Goal: Information Seeking & Learning: Learn about a topic

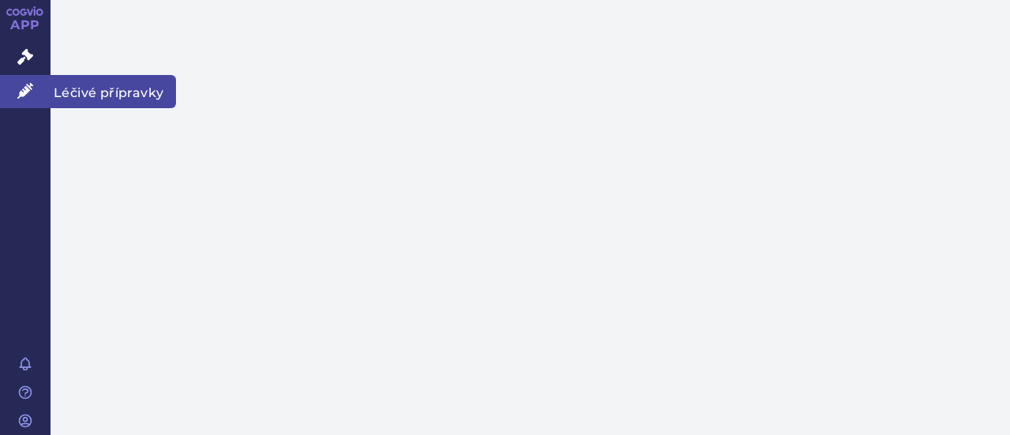
click at [149, 93] on span "Léčivé přípravky" at bounding box center [112, 91] width 125 height 33
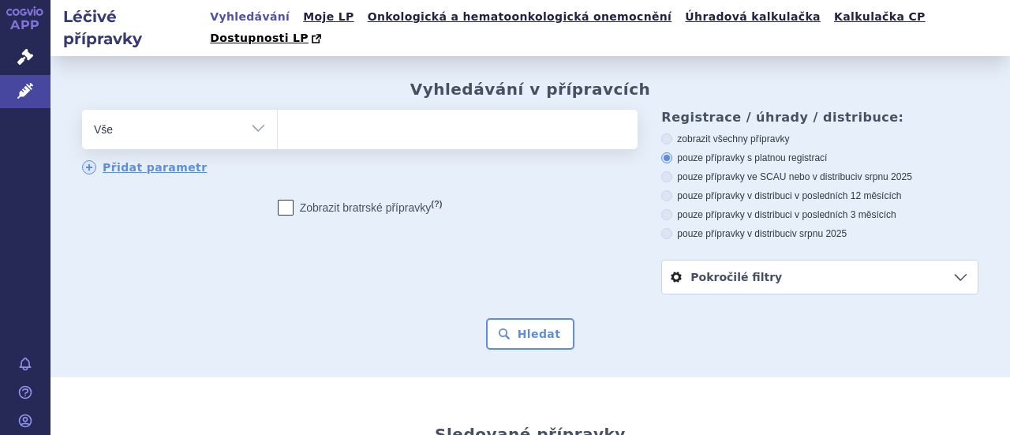
click at [301, 110] on ul at bounding box center [456, 126] width 356 height 33
click at [278, 109] on select at bounding box center [277, 128] width 1 height 39
paste input "C09DA07"
type input "C09DA07"
select select "C09DA07"
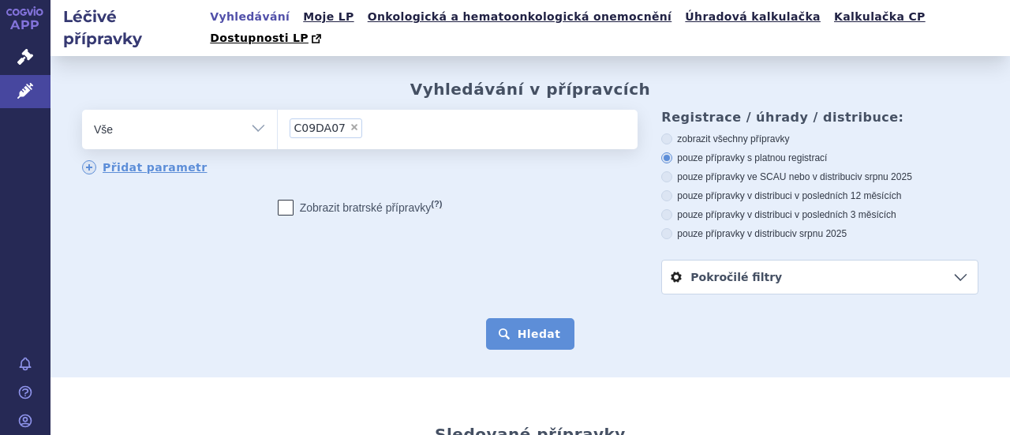
click at [543, 318] on button "Hledat" at bounding box center [530, 334] width 89 height 32
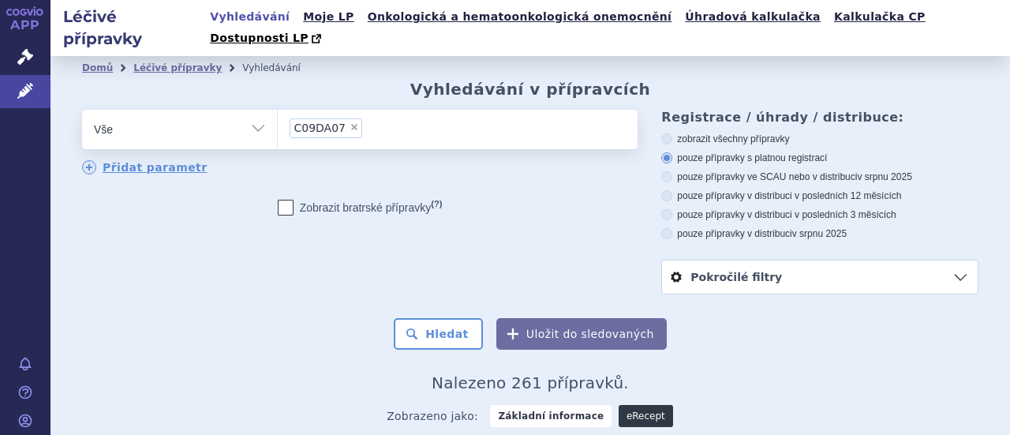
click at [633, 405] on link "eRecept" at bounding box center [645, 416] width 54 height 22
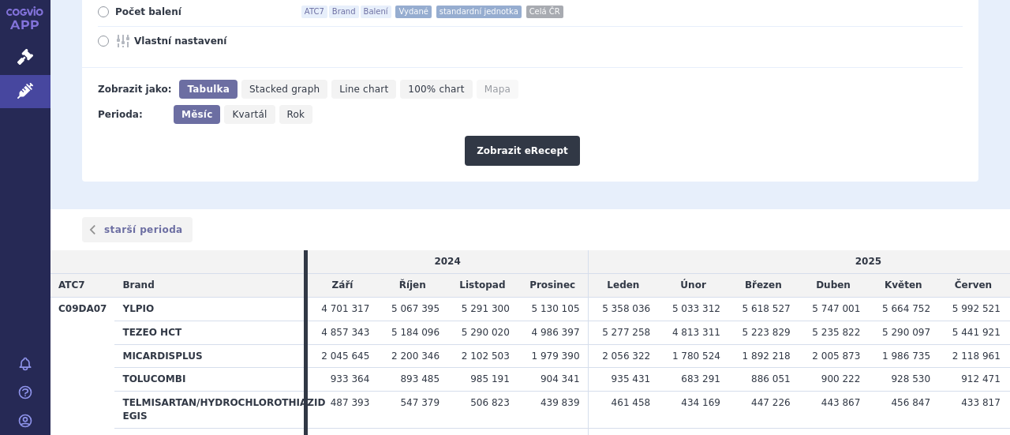
scroll to position [302, 0]
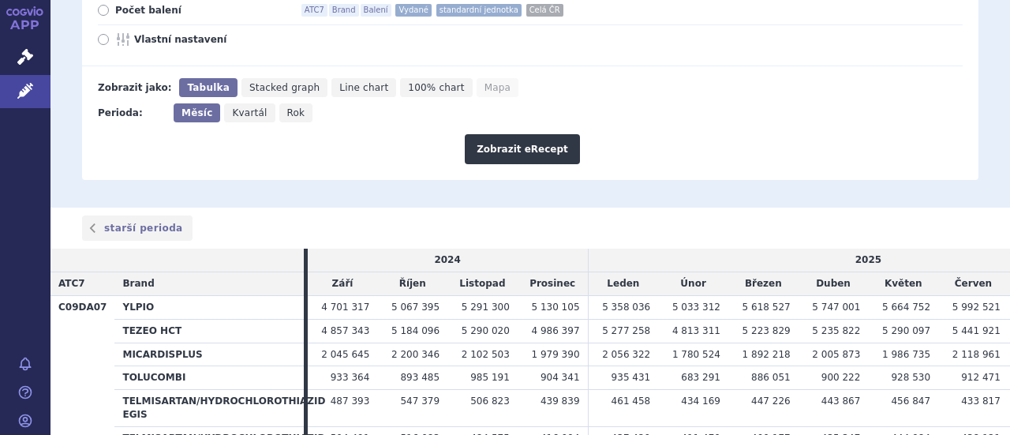
click at [938, 319] on td "5 441 921" at bounding box center [973, 331] width 70 height 24
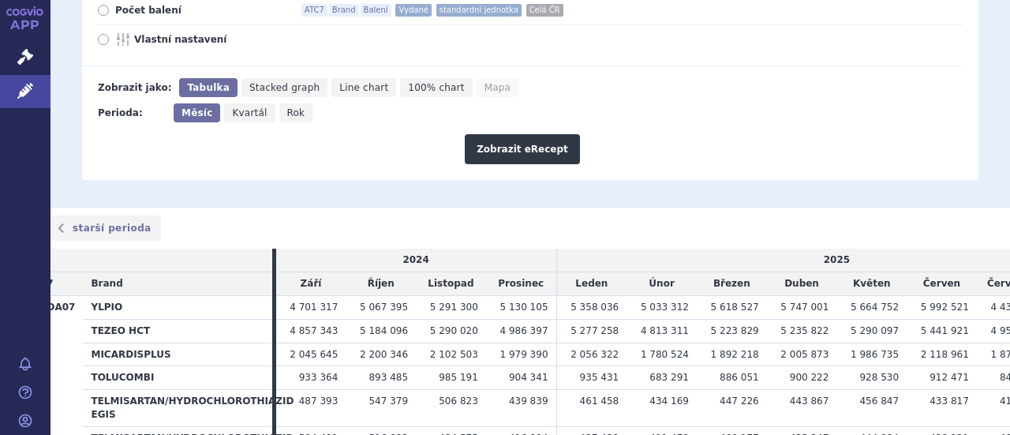
scroll to position [0, 43]
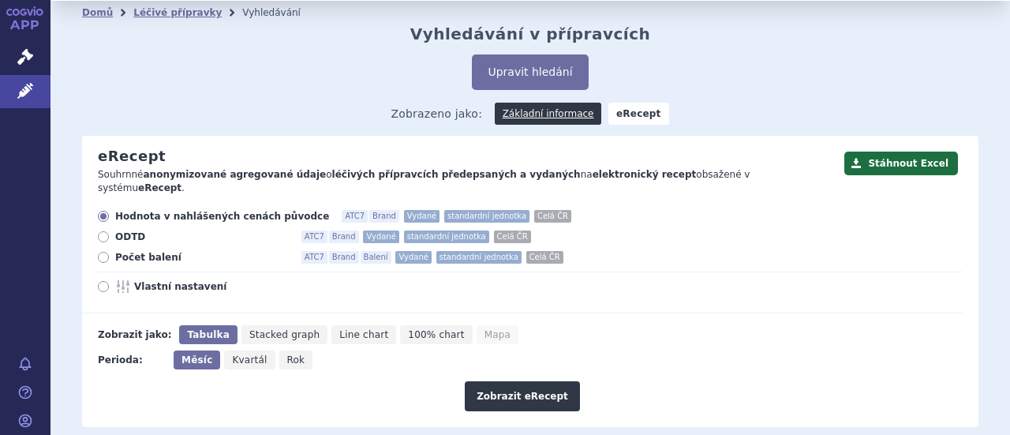
scroll to position [1, 0]
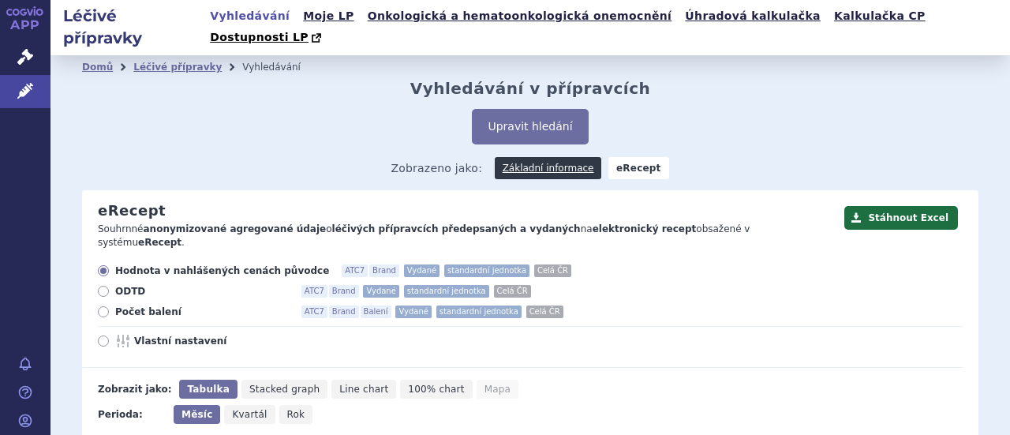
click at [103, 335] on icon at bounding box center [103, 340] width 11 height 11
click at [103, 338] on input "Vlastní nastavení" at bounding box center [104, 343] width 10 height 10
radio input "true"
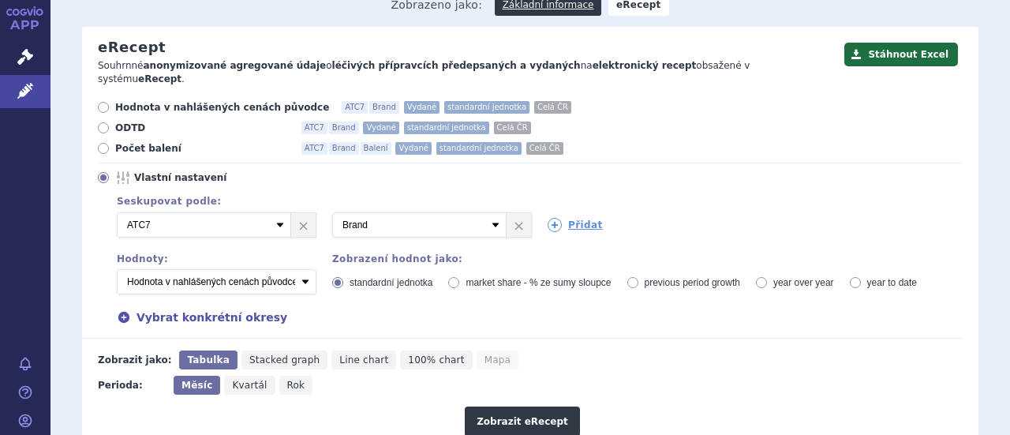
scroll to position [162, 0]
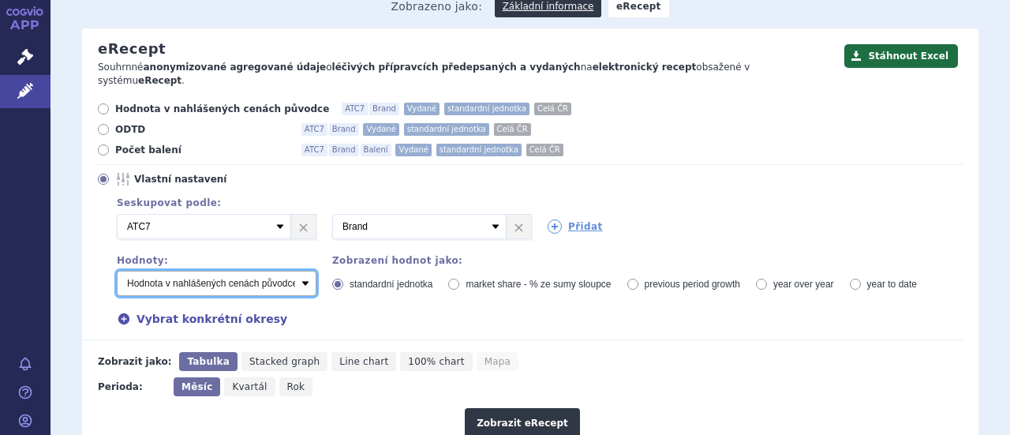
click at [303, 271] on select "Počet balení - vydané Hodnota v nahlášených cenách původce - vydané [DIS-13] Ho…" at bounding box center [217, 283] width 200 height 25
select select "predepsanePackages"
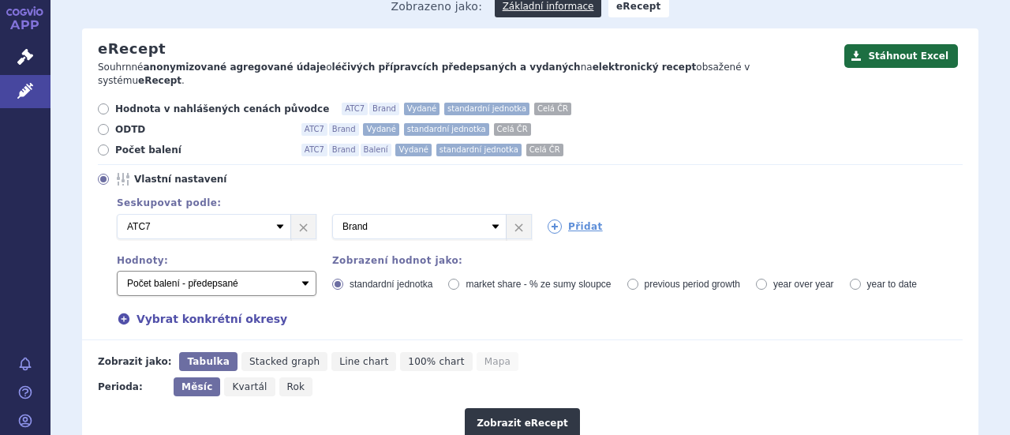
click at [117, 271] on select "Počet balení - vydané Hodnota v nahlášených cenách původce - vydané [DIS-13] Ho…" at bounding box center [217, 283] width 200 height 25
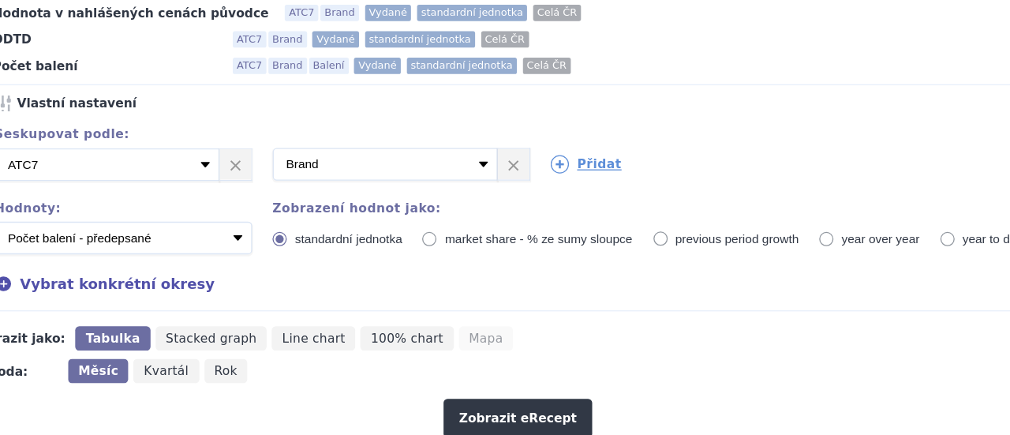
drag, startPoint x: 609, startPoint y: 321, endPoint x: 576, endPoint y: 296, distance: 41.6
click at [576, 296] on form "Hodnota v nahlášených cenách původce ATC7 Brand Vydané standardní jednotka Celá…" at bounding box center [522, 268] width 880 height 335
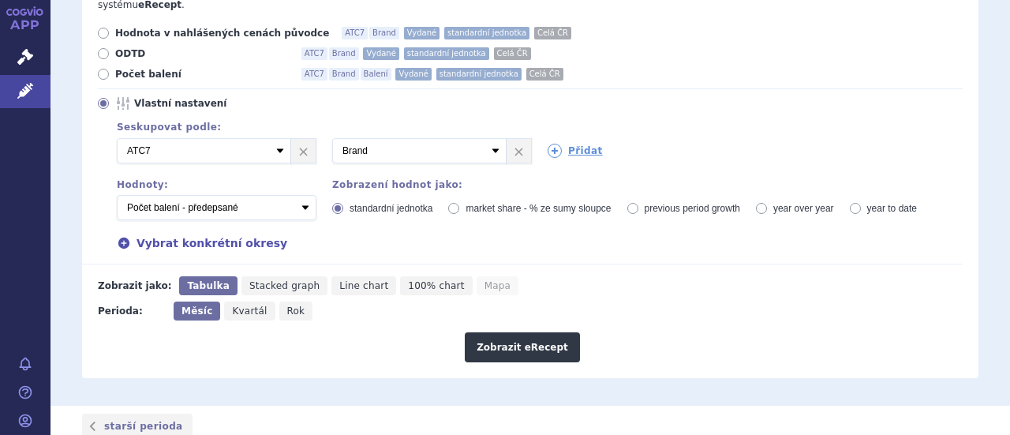
scroll to position [240, 0]
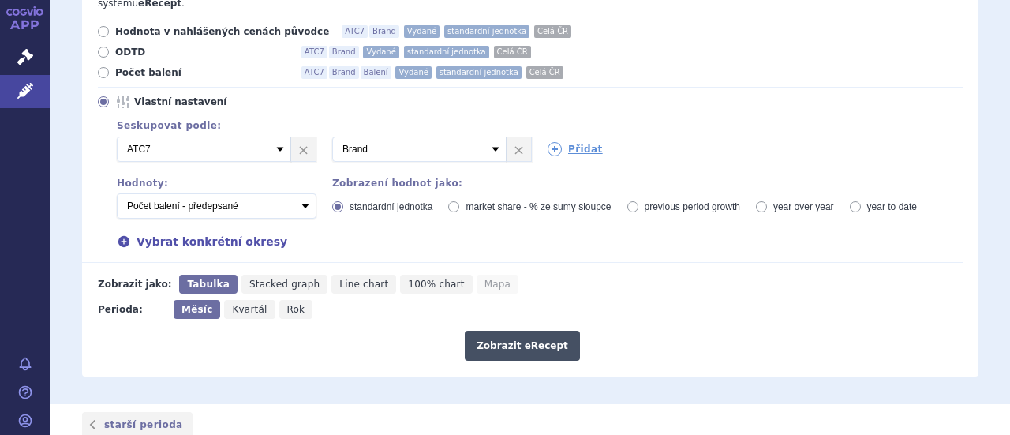
click at [536, 330] on button "Zobrazit eRecept" at bounding box center [522, 345] width 115 height 30
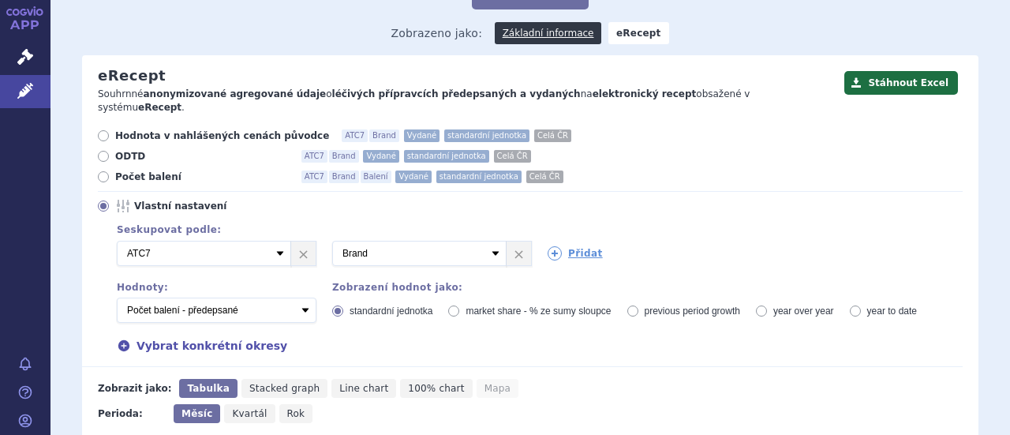
scroll to position [132, 0]
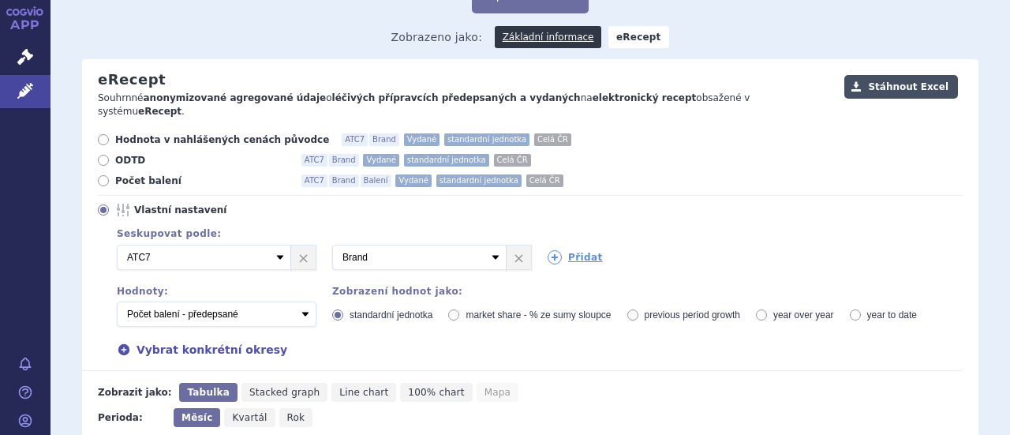
click at [901, 76] on button "Stáhnout Excel" at bounding box center [901, 87] width 114 height 24
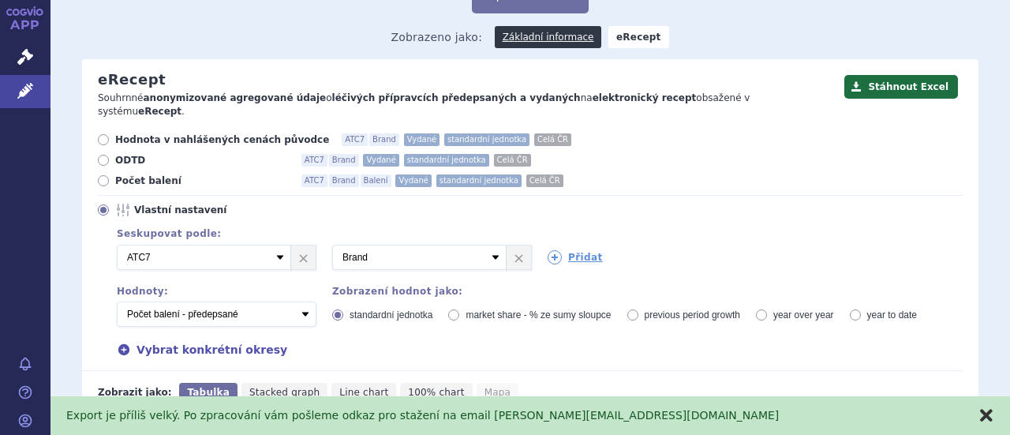
click at [981, 410] on button "zavřít" at bounding box center [986, 415] width 16 height 16
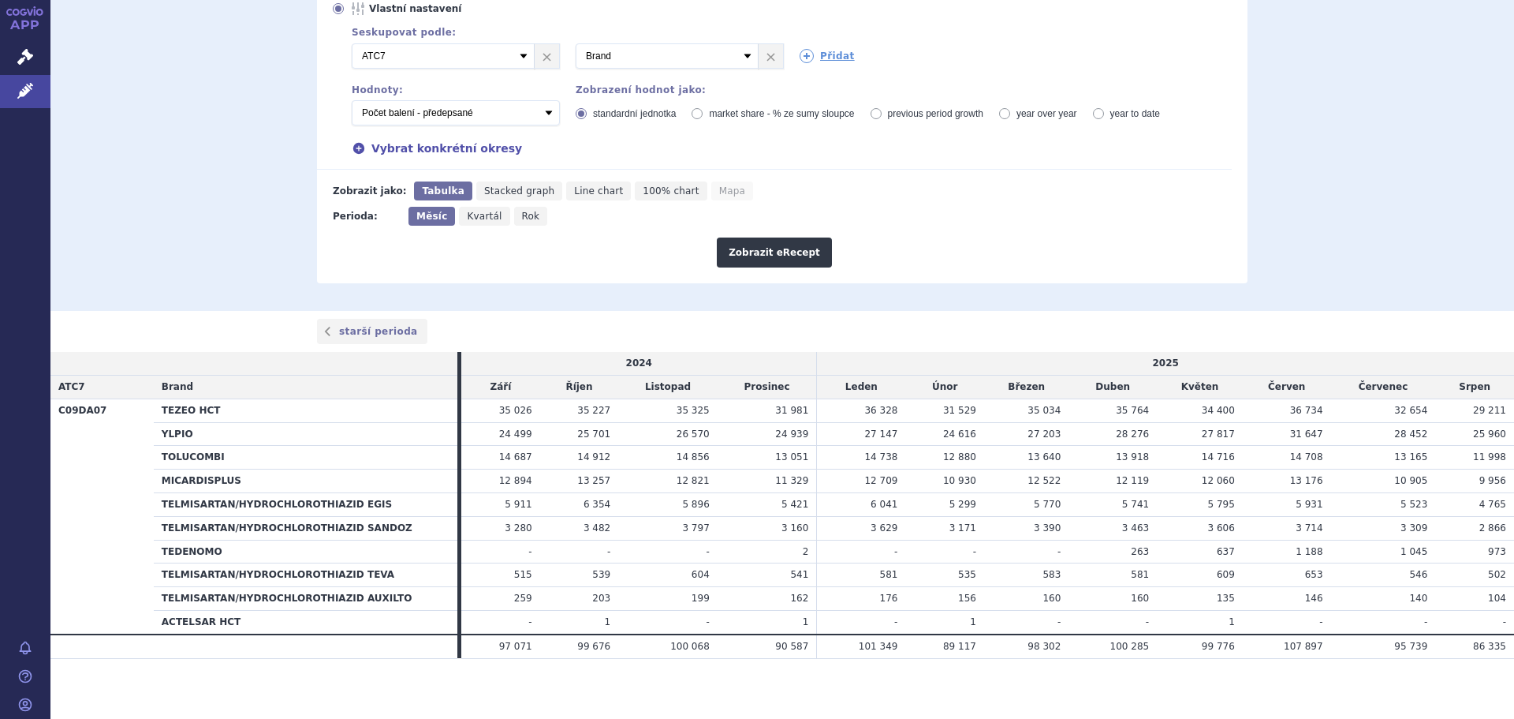
scroll to position [302, 0]
drag, startPoint x: 179, startPoint y: 359, endPoint x: 1498, endPoint y: 557, distance: 1333.6
click at [1009, 434] on table "2024 2025 ATC7 Brand Září Říjen Listopad Prosinec Leden Únor Březen Duben Květe…" at bounding box center [782, 502] width 1464 height 306
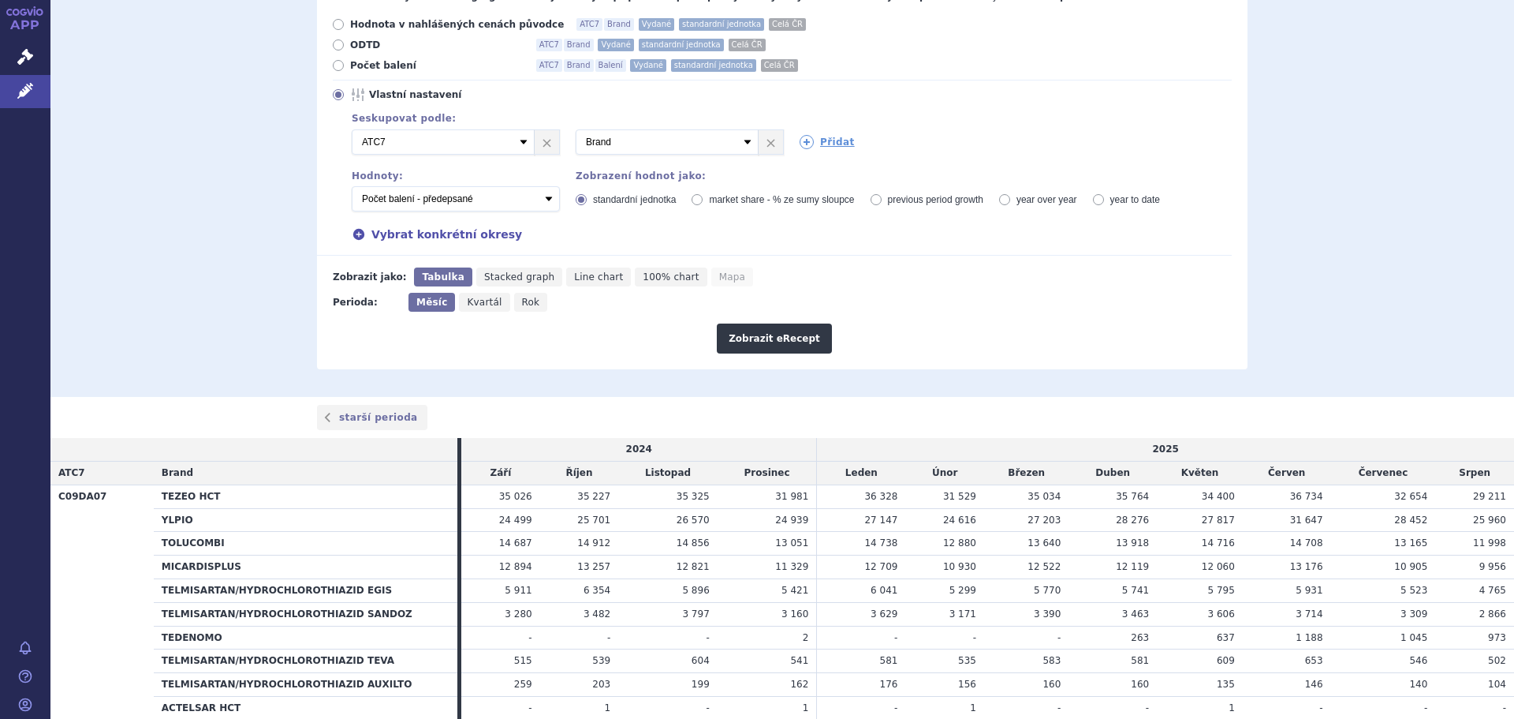
scroll to position [237, 0]
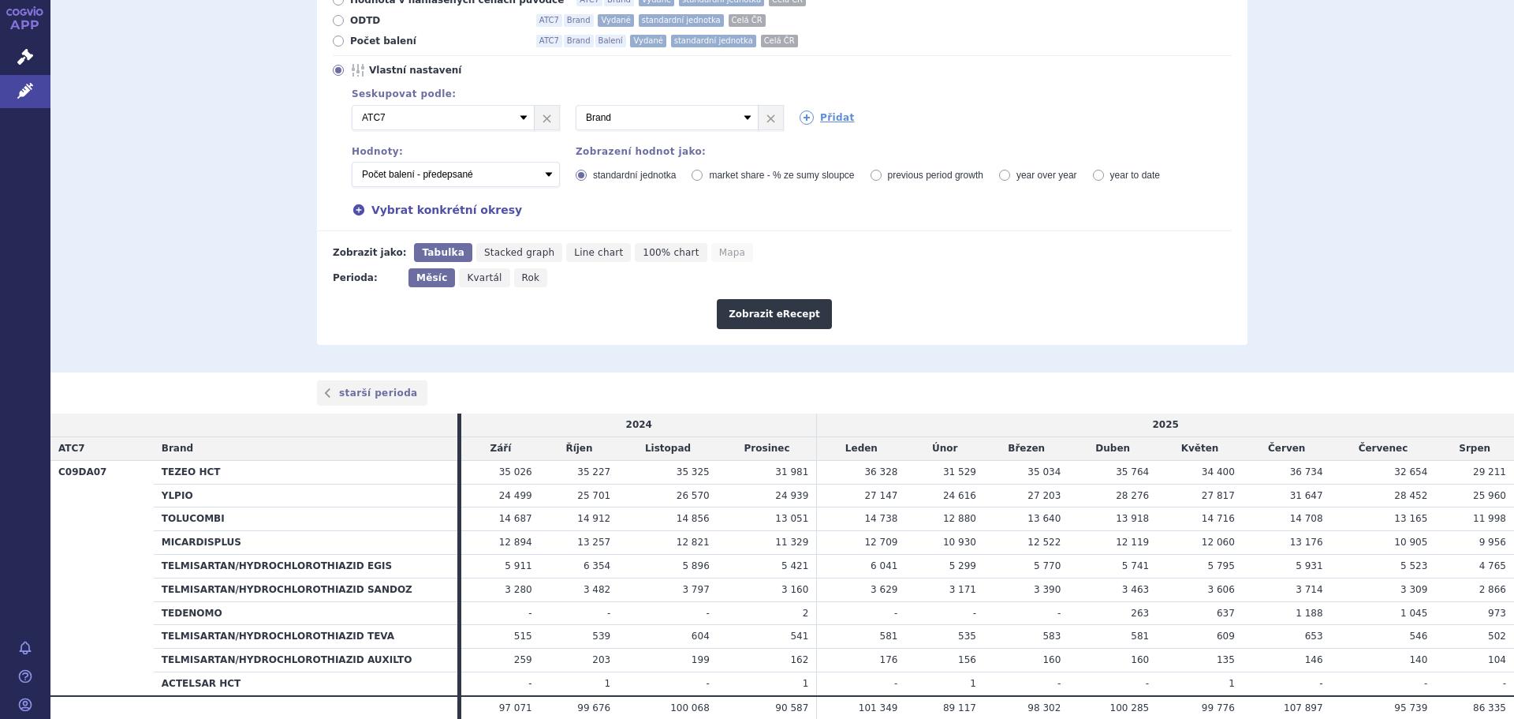
copy table "2024 2025 ATC7 Brand Září Říjen Listopad Prosinec Leden Únor Březen Duben Květe…"
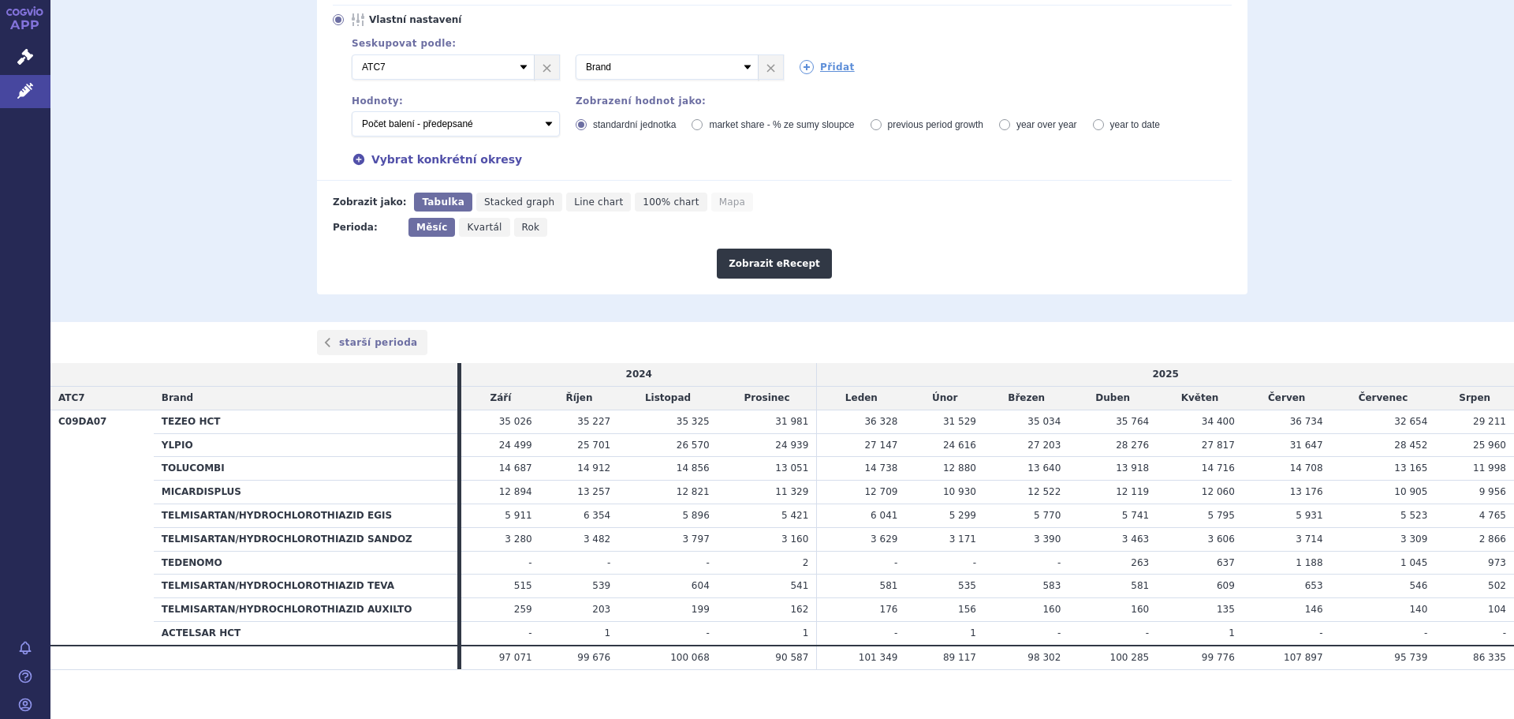
scroll to position [302, 0]
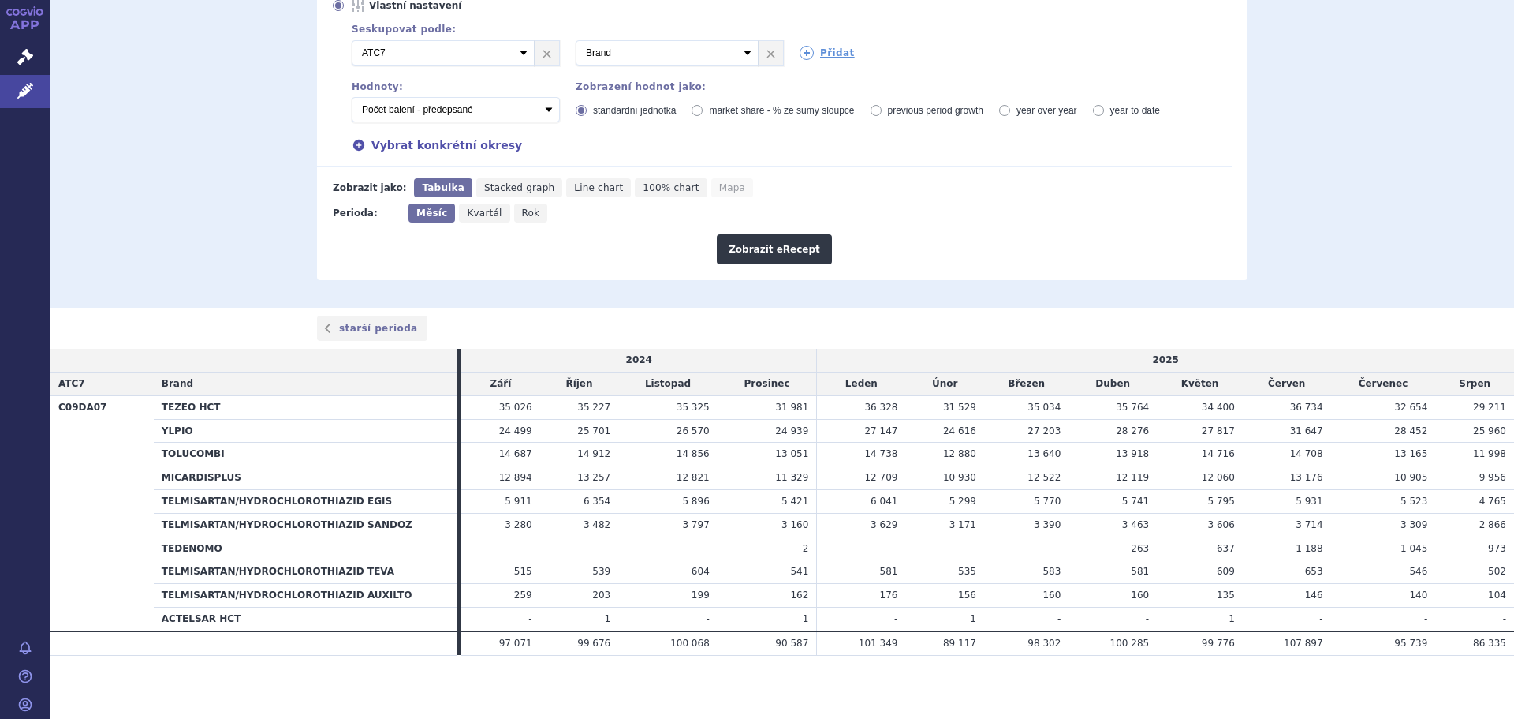
drag, startPoint x: 167, startPoint y: 570, endPoint x: 1500, endPoint y: 592, distance: 1333.2
click at [1009, 434] on tbody "C09DA07 TEZEO HCT 35 026 35 227 35 325 31 981 36 328 YLPIO -" at bounding box center [782, 512] width 1464 height 235
drag, startPoint x: 156, startPoint y: 571, endPoint x: 1498, endPoint y: 593, distance: 1341.9
click at [1009, 434] on tbody "C09DA07 TEZEO HCT 35 026 35 227 35 325 31 981 36 328 YLPIO -" at bounding box center [782, 512] width 1464 height 235
copy tbody "TELMISARTAN/HYDROCHLOROTHIAZID TEVA 515 539 604 541 581 535 583 581 609 653 546…"
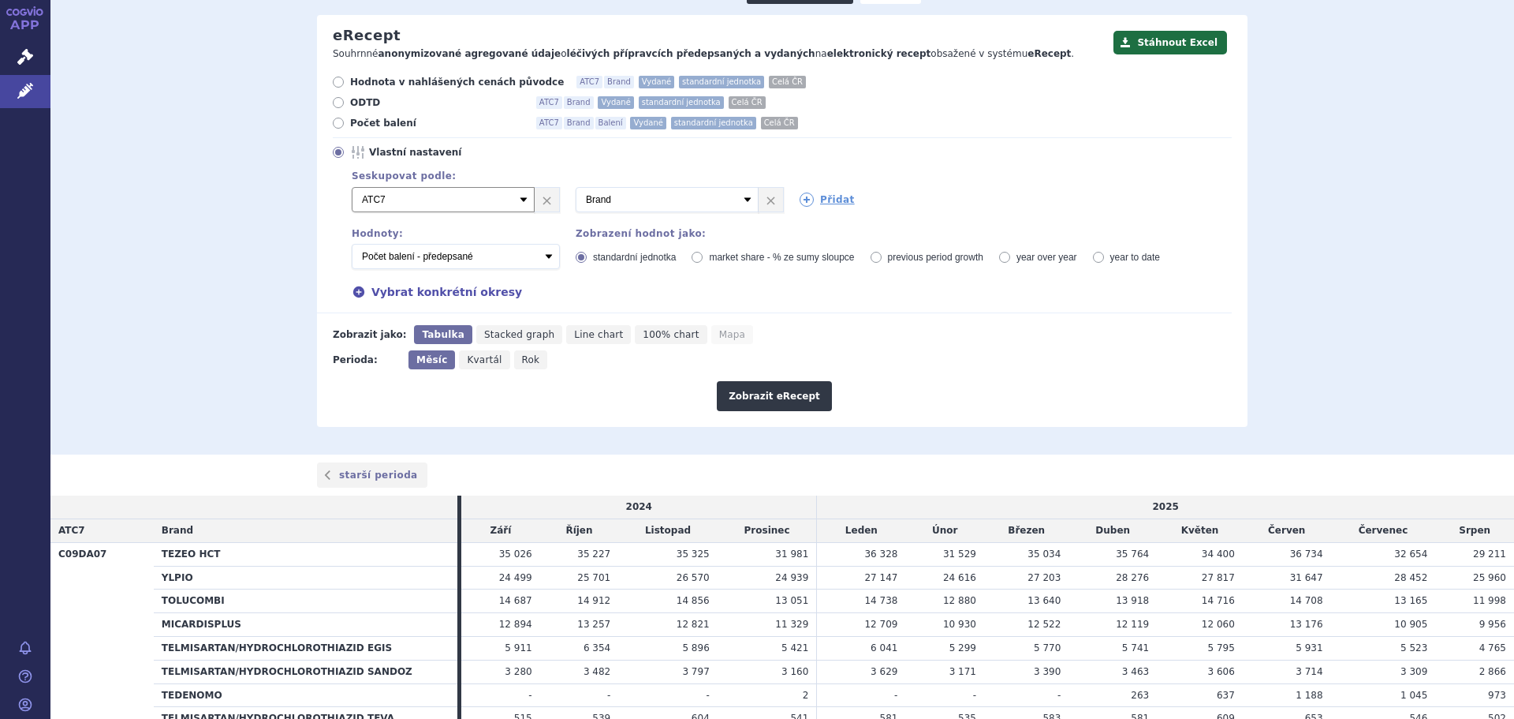
scroll to position [144, 0]
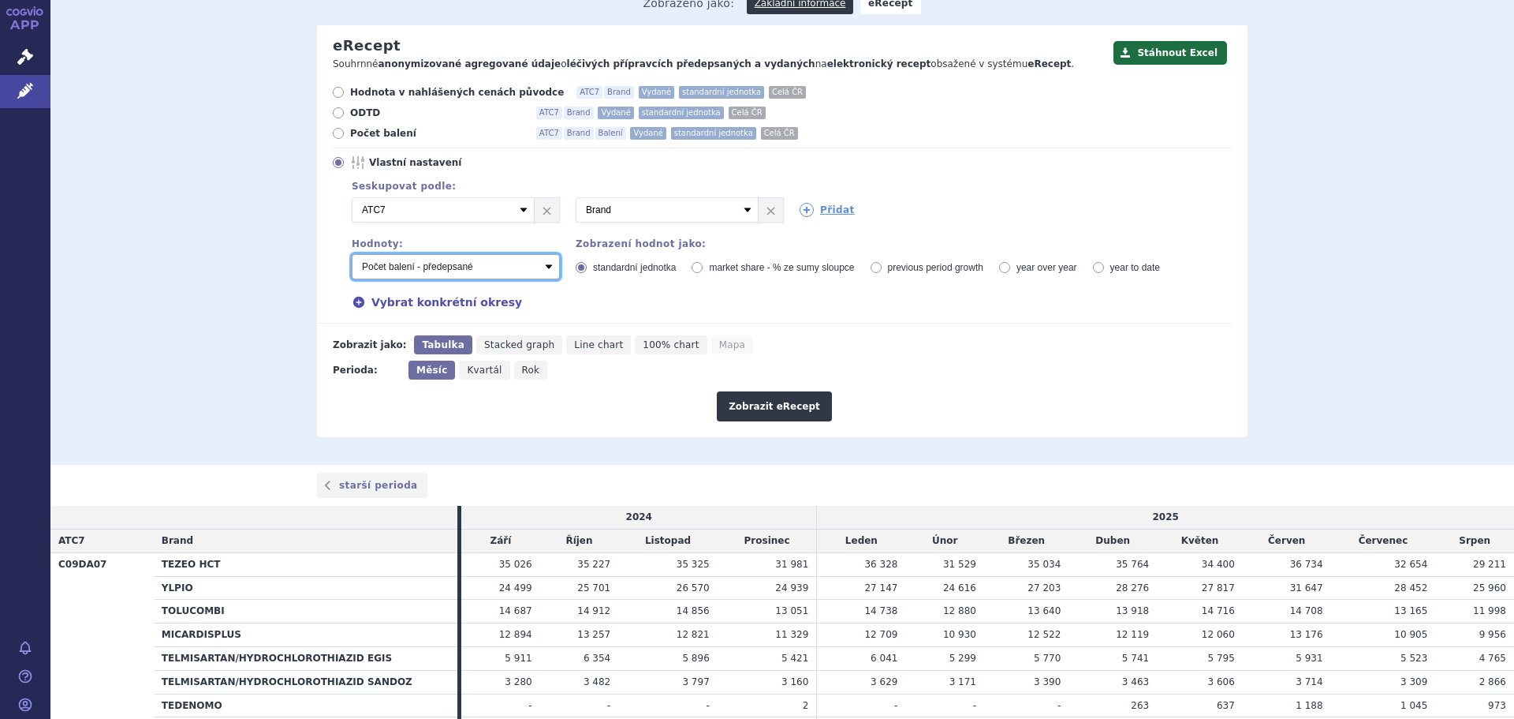
click at [540, 263] on select "Počet balení - vydané Hodnota v nahlášených cenách původce - vydané [DIS-13] Ho…" at bounding box center [456, 266] width 208 height 25
select select "vydanePackages"
click at [352, 255] on select "Počet balení - vydané Hodnota v nahlášených cenách původce - vydané [DIS-13] Ho…" at bounding box center [456, 266] width 208 height 25
click at [783, 400] on button "Zobrazit eRecept" at bounding box center [774, 406] width 115 height 30
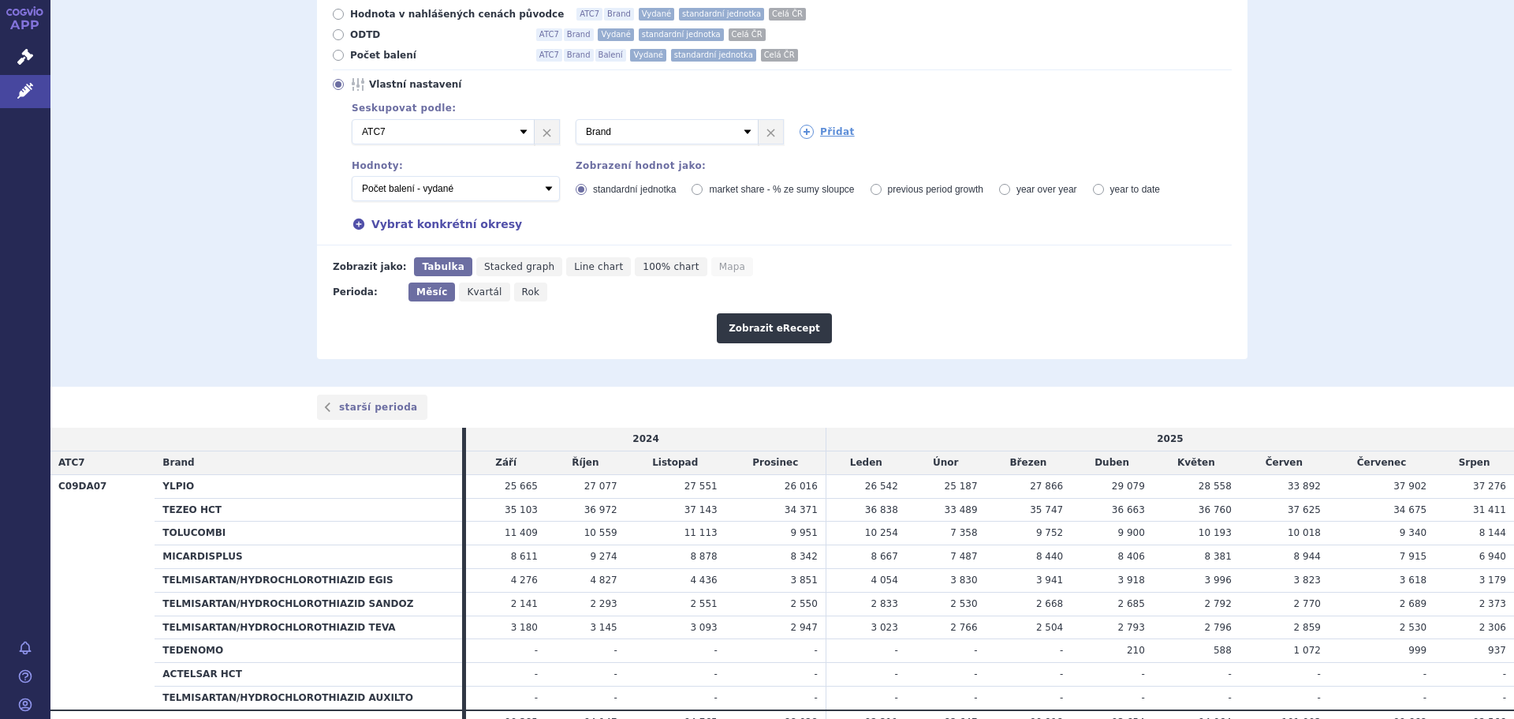
scroll to position [237, 0]
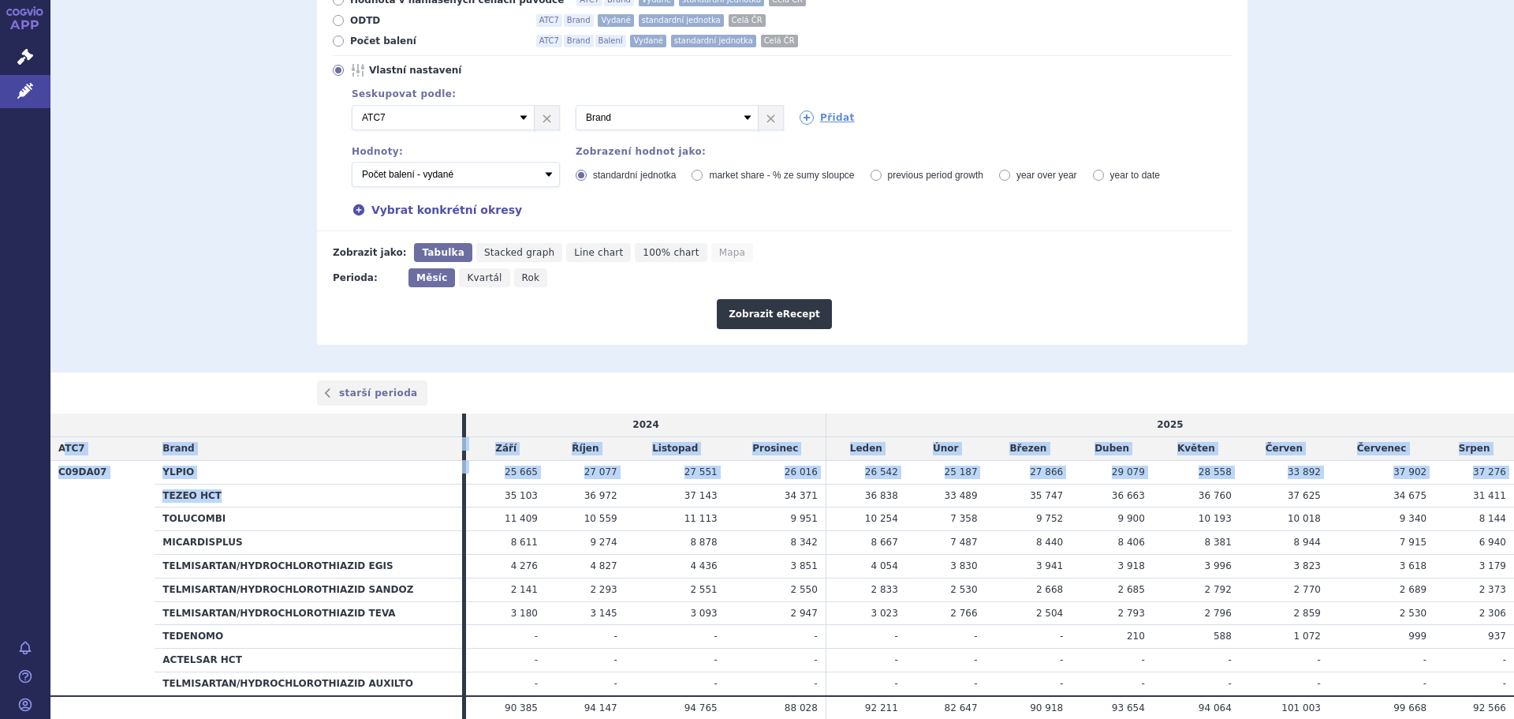
drag, startPoint x: 66, startPoint y: 450, endPoint x: 433, endPoint y: 499, distance: 370.0
click at [433, 499] on table "2024 2025 ATC7 Brand Září Říjen Listopad Prosinec Leden Únor Březen Duben Květe…" at bounding box center [782, 566] width 1464 height 306
click at [368, 503] on th "TEZEO HCT" at bounding box center [309, 496] width 308 height 24
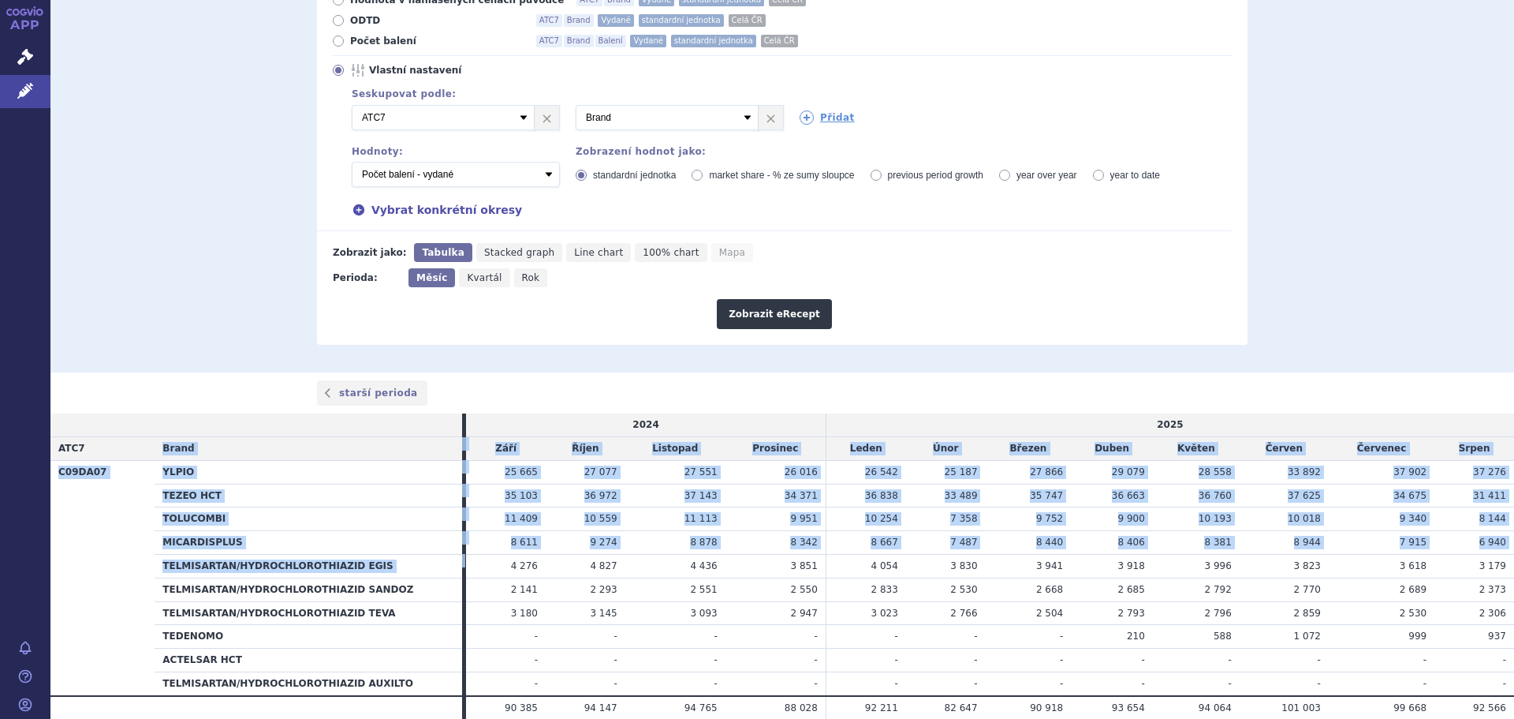
drag, startPoint x: 161, startPoint y: 446, endPoint x: 514, endPoint y: 574, distance: 375.8
click at [514, 574] on table "2024 2025 ATC7 Brand Září Říjen Listopad Prosinec Leden Únor Březen Duben Květe…" at bounding box center [782, 566] width 1464 height 306
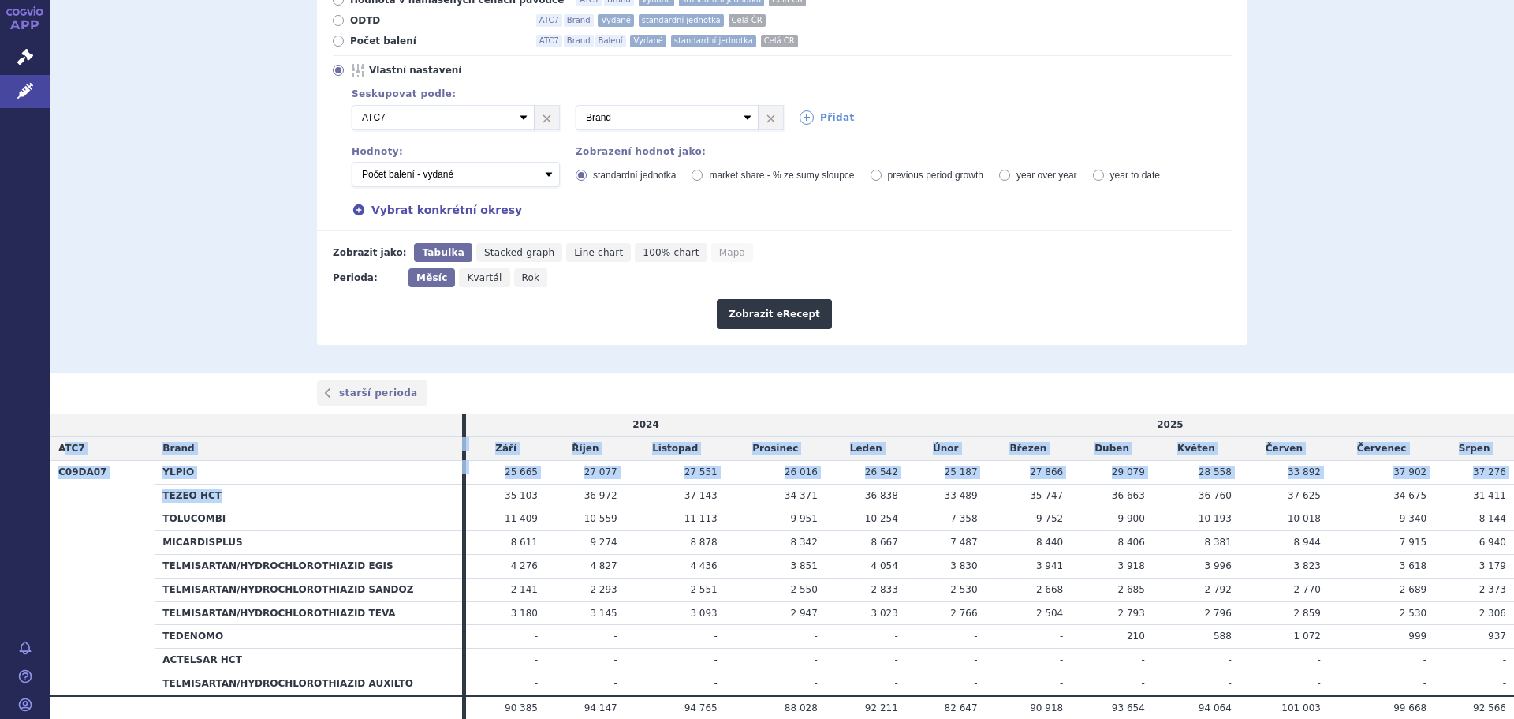
drag, startPoint x: 62, startPoint y: 448, endPoint x: 233, endPoint y: 495, distance: 177.6
click at [233, 495] on table "2024 2025 ATC7 Brand Září Říjen Listopad Prosinec Leden Únor Březen Duben Květe…" at bounding box center [782, 566] width 1464 height 306
drag, startPoint x: 58, startPoint y: 447, endPoint x: 1492, endPoint y: 636, distance: 1446.3
click at [1492, 636] on table "2024 2025 ATC7 Brand Září Říjen Listopad Prosinec Leden Únor Březen Duben Květe…" at bounding box center [782, 566] width 1464 height 306
copy table "ATC7 Brand Září Říjen Listopad Prosinec Leden Únor Březen Duben Květen Červen Č…"
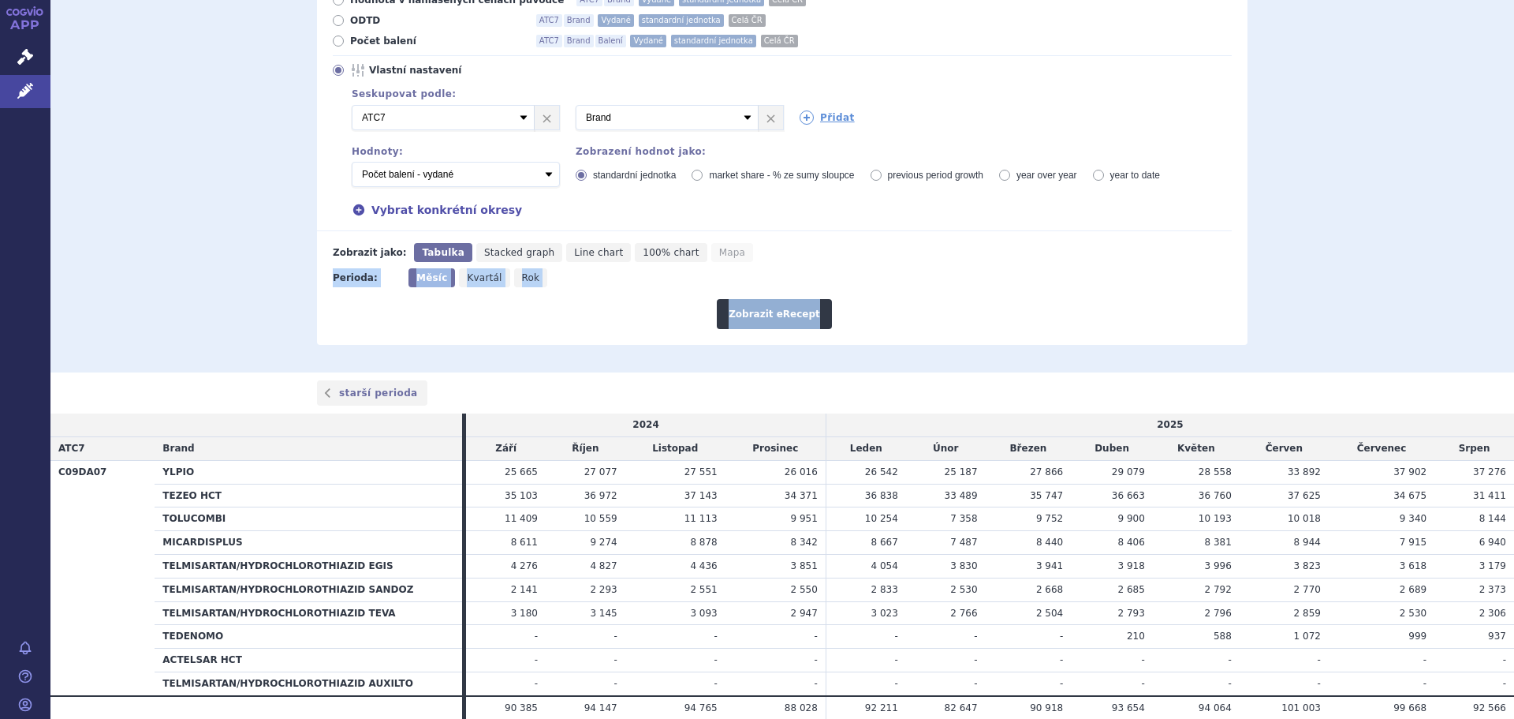
click at [1346, 287] on div "Domů Léčivé přípravky Vyhledávání Vyhledávání v přípravcích Upravit hledání ods…" at bounding box center [782, 85] width 1464 height 574
click at [788, 305] on button "Zobrazit eRecept" at bounding box center [774, 314] width 115 height 30
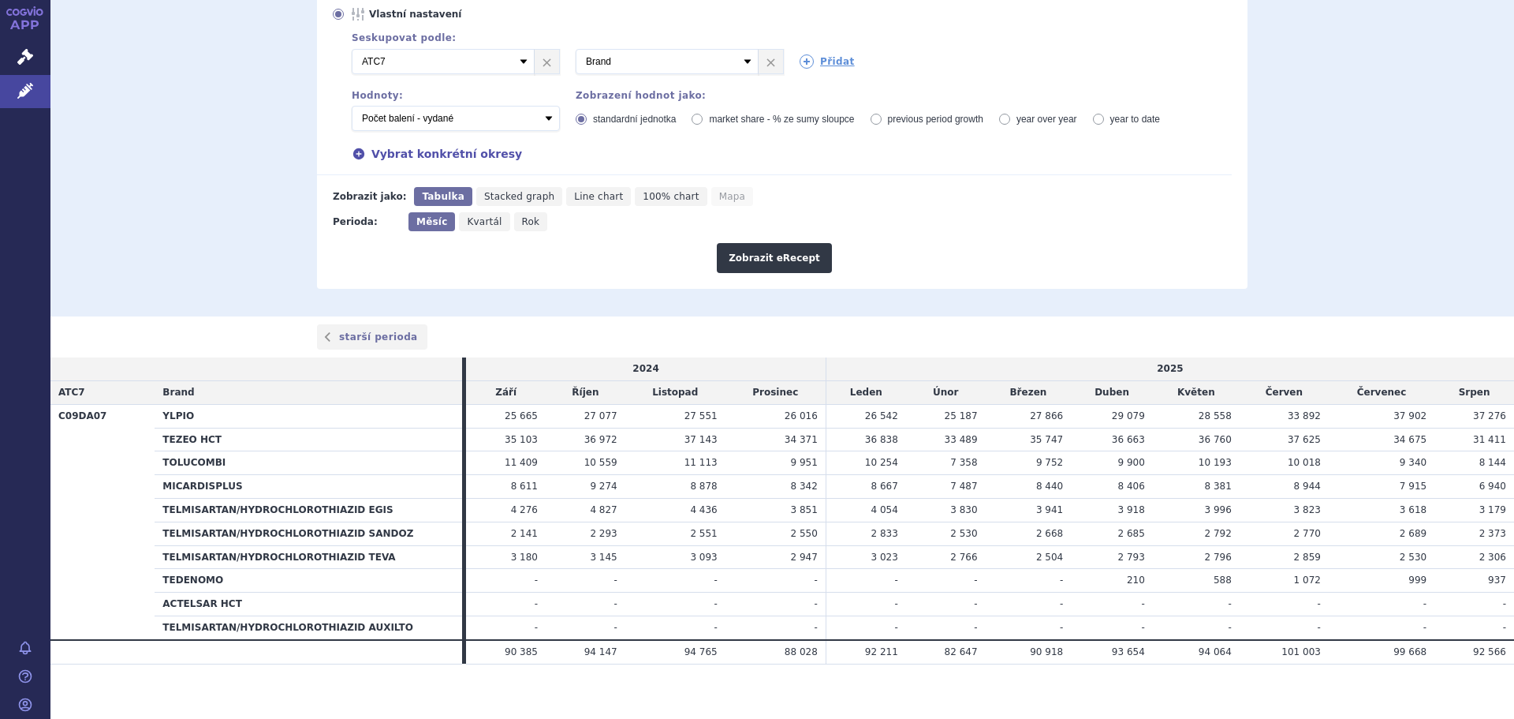
scroll to position [302, 0]
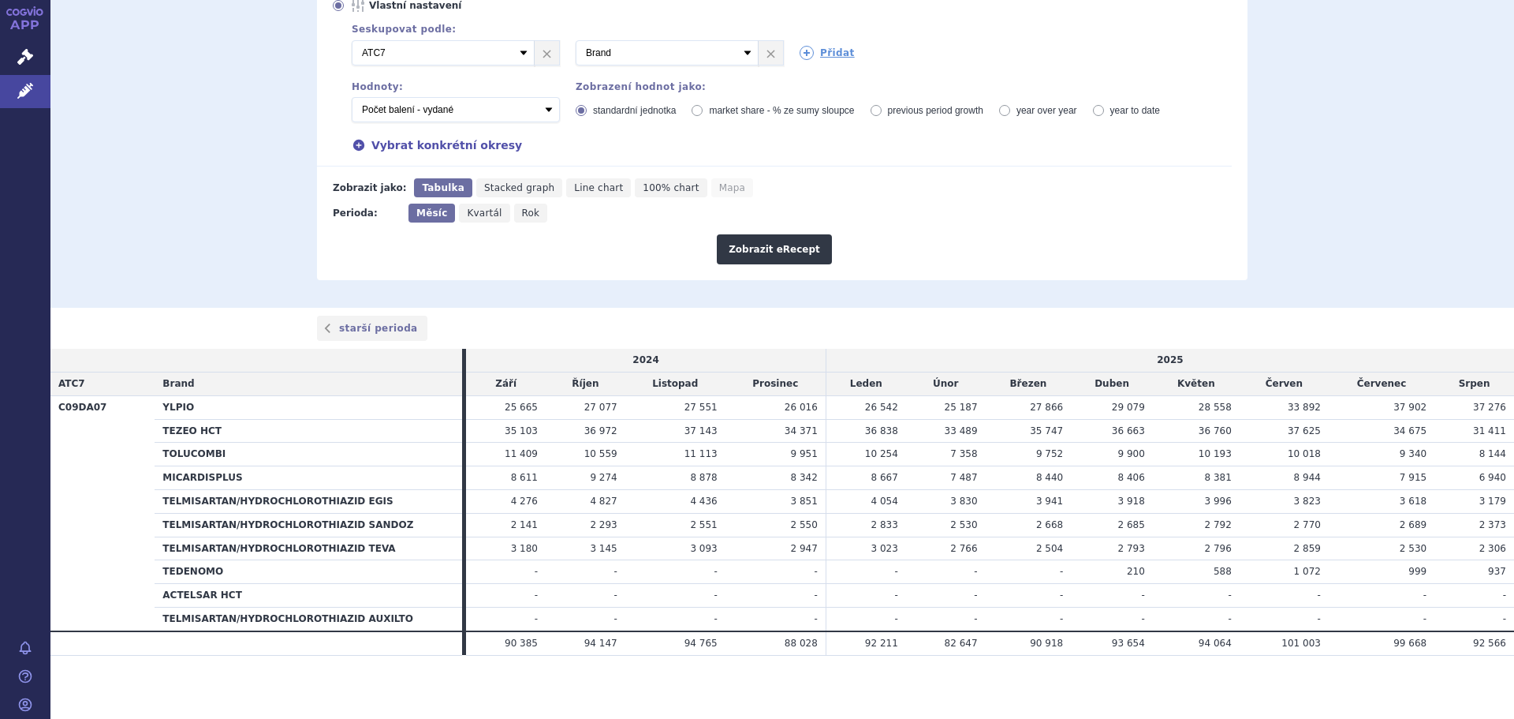
click at [477, 215] on span "Kvartál" at bounding box center [484, 212] width 35 height 11
click at [469, 214] on input "Kvartál" at bounding box center [464, 208] width 10 height 10
radio input "true"
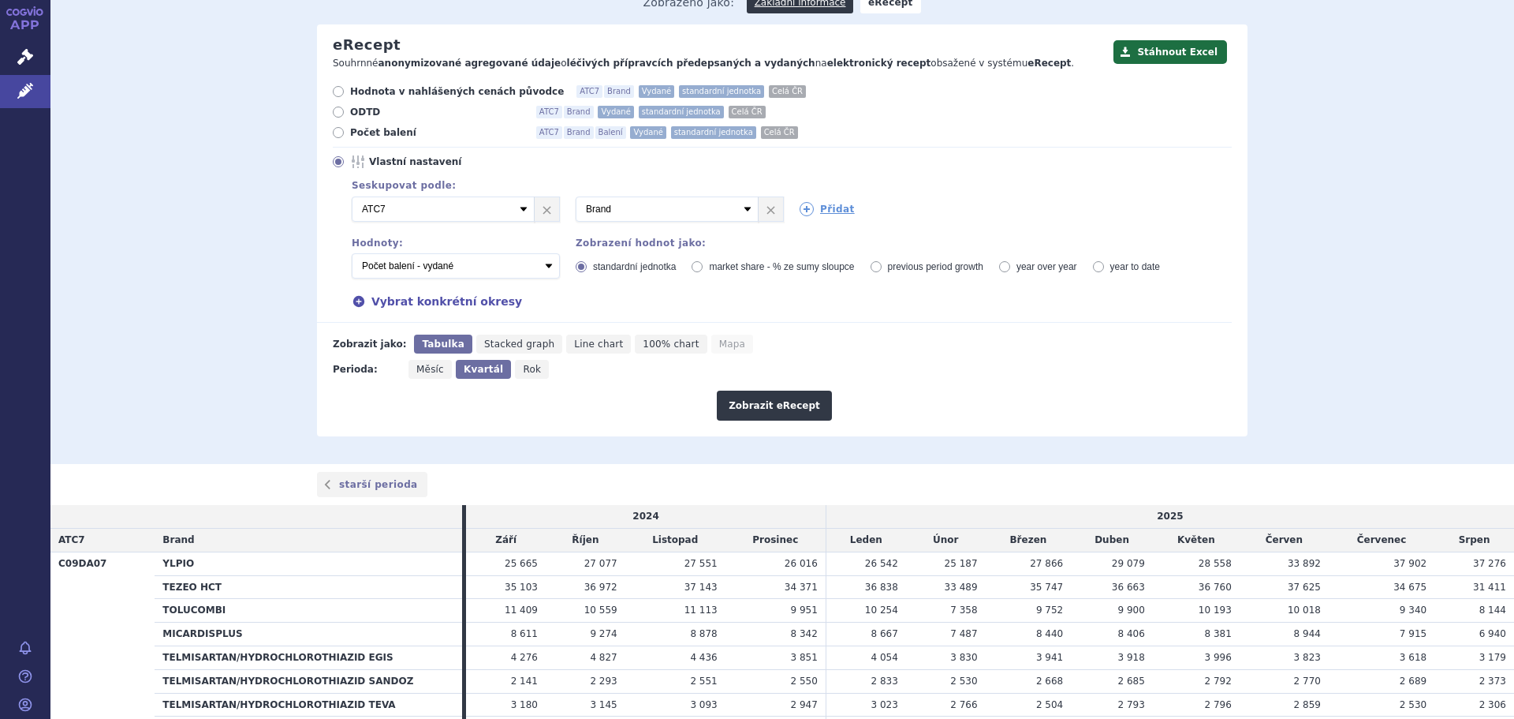
scroll to position [144, 0]
click at [544, 260] on select "Počet balení - vydané Hodnota v nahlášených cenách původce - vydané [DIS-13] Ho…" at bounding box center [456, 266] width 208 height 25
select select "predepsanePackages"
click at [352, 255] on select "Počet balení - vydané Hodnota v nahlášených cenách původce - vydané [DIS-13] Ho…" at bounding box center [456, 266] width 208 height 25
click at [785, 410] on button "Zobrazit eRecept" at bounding box center [774, 406] width 115 height 30
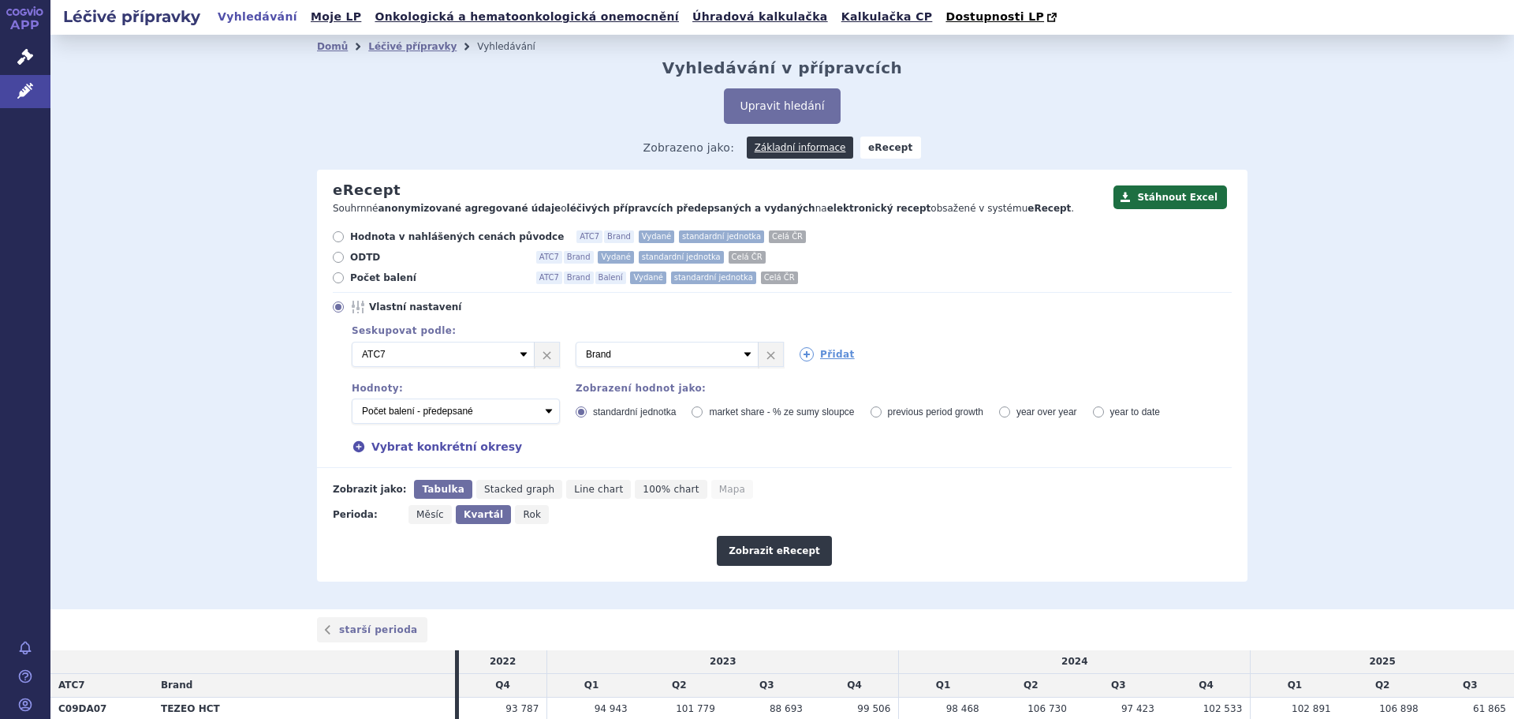
scroll to position [349, 0]
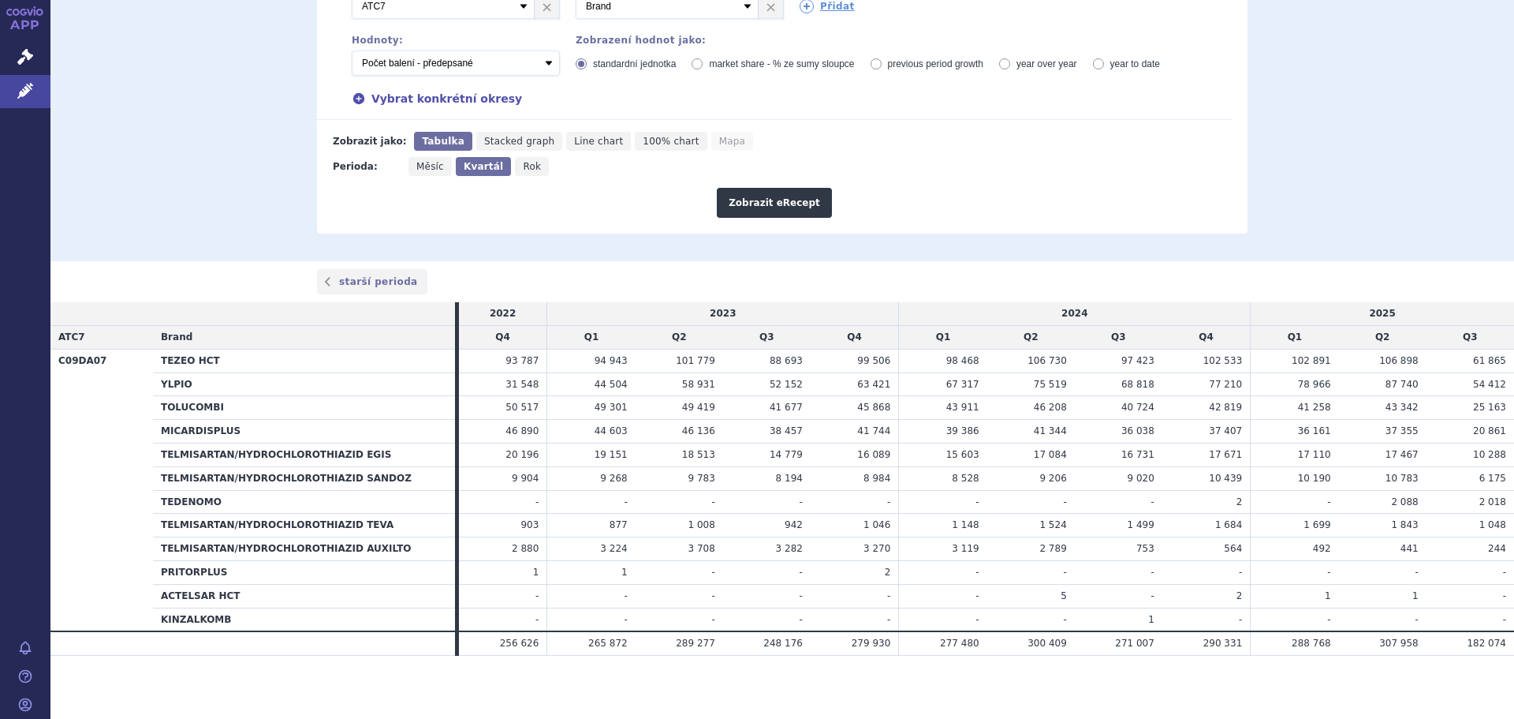
drag, startPoint x: 62, startPoint y: 337, endPoint x: 1496, endPoint y: 552, distance: 1450.0
click at [1496, 552] on table "2022 2023 2024 2025 ATC7 Brand Q4 Q1 Q2 Q3 Q4 Q1 Q2 Q3 Q4 Q1 Q2 Q3 C09DA07 TEZE…" at bounding box center [782, 478] width 1464 height 353
copy table "TC7 Brand Q4 Q1 Q2 Q3 Q4 Q1 Q2 Q3 Q4 Q1 Q2 Q3 C09DA07 TEZEO HCT 93 787 94 943 1…"
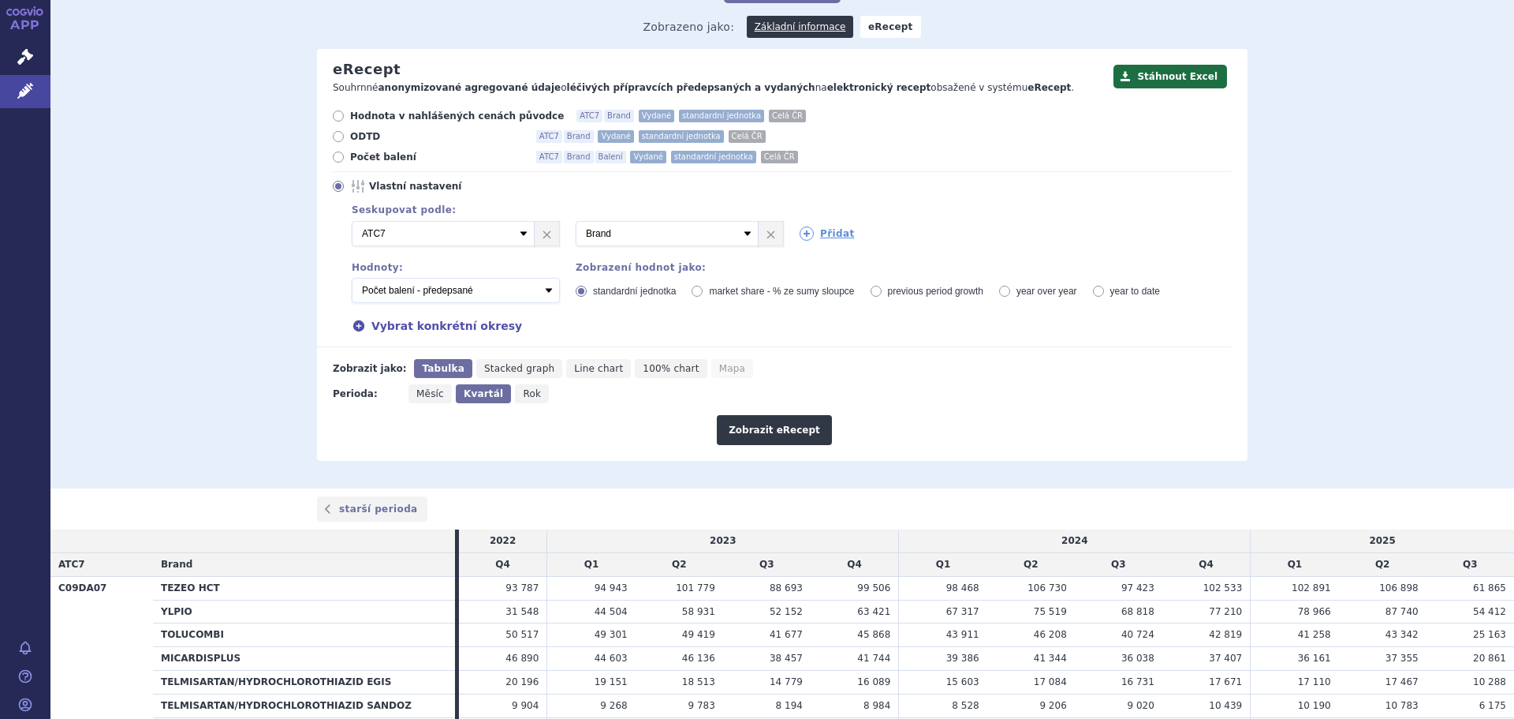
scroll to position [113, 0]
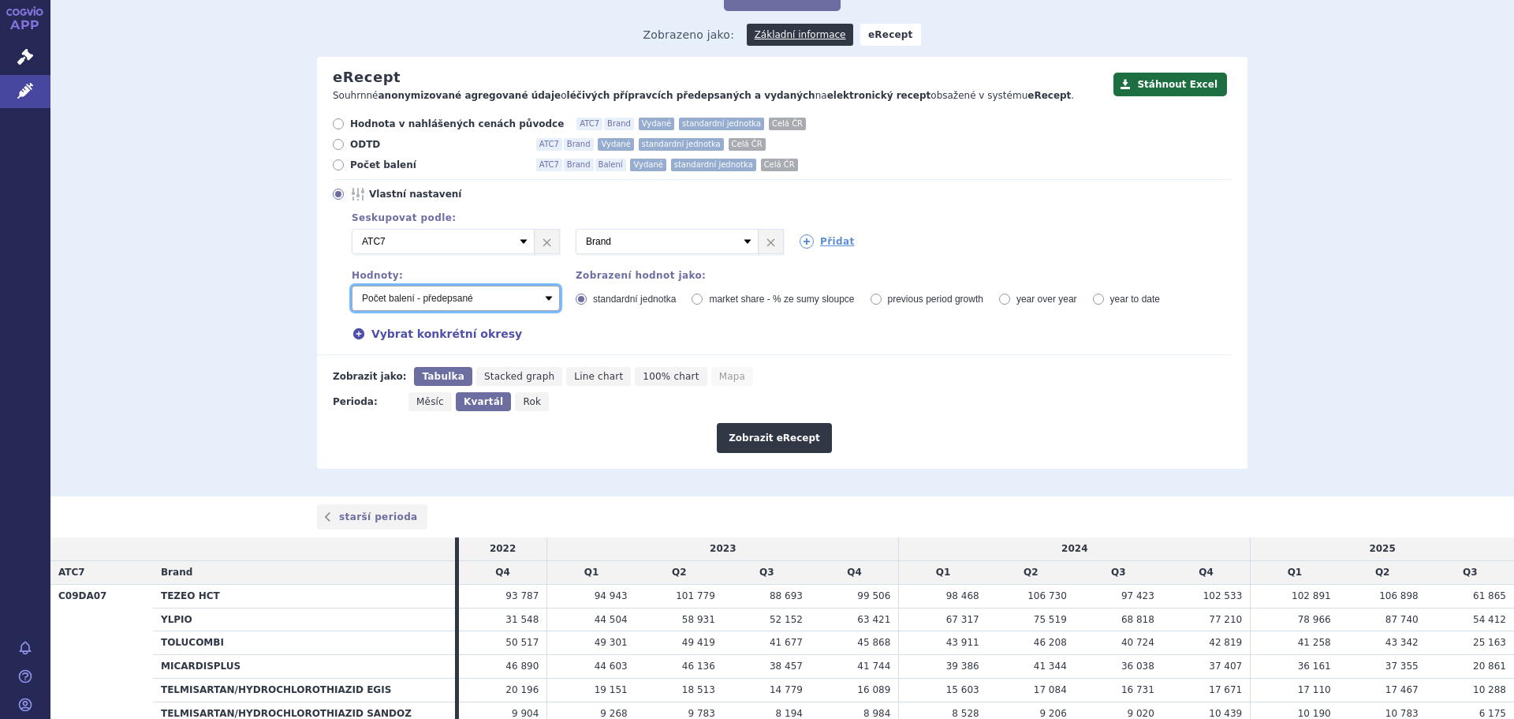
click at [539, 303] on select "Počet balení - vydané Hodnota v nahlášených cenách původce - vydané [DIS-13] Ho…" at bounding box center [456, 298] width 208 height 25
select select "vydanePackages"
click at [352, 286] on select "Počet balení - vydané Hodnota v nahlášených cenách původce - vydané [DIS-13] Ho…" at bounding box center [456, 298] width 208 height 25
click at [775, 450] on button "Zobrazit eRecept" at bounding box center [774, 438] width 115 height 30
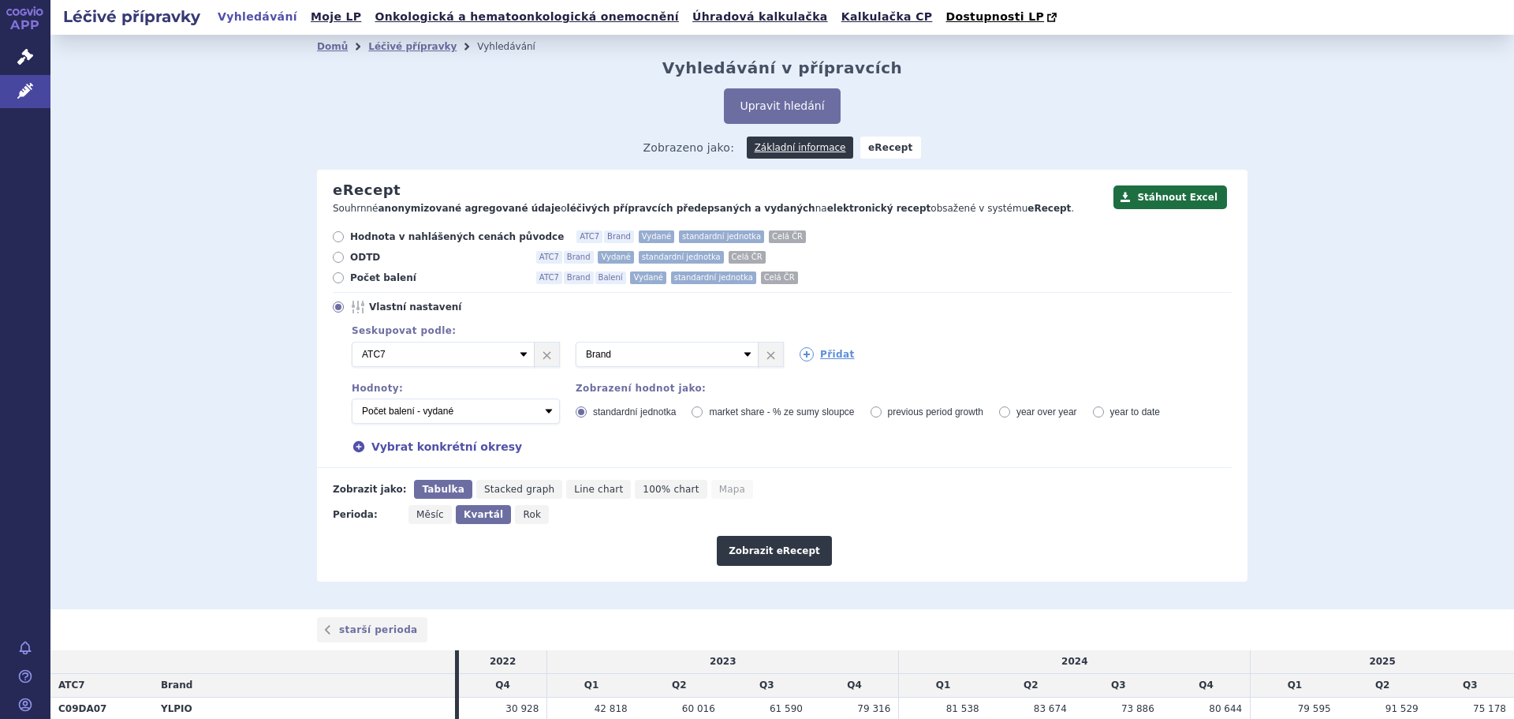
scroll to position [349, 0]
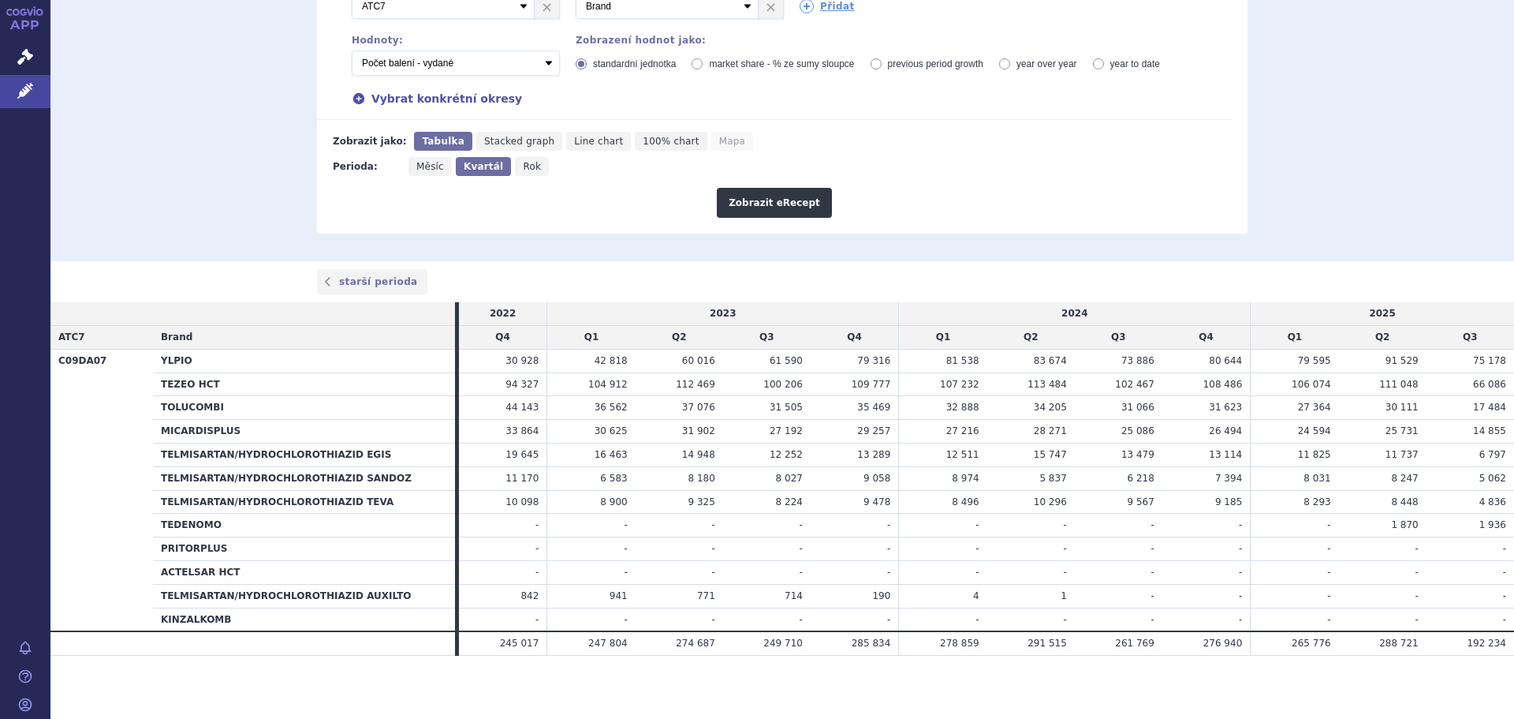
drag, startPoint x: 59, startPoint y: 338, endPoint x: 1502, endPoint y: 529, distance: 1455.3
click at [1502, 529] on table "2022 2023 2024 2025 ATC7 Brand Q4 Q1 Q2 Q3 Q4 Q1 Q2 Q3 Q4 Q1 Q2 Q3 C09DA07 YLPI…" at bounding box center [782, 478] width 1464 height 353
copy table "ATC7 Brand Q4 Q1 Q2 Q3 Q4 Q1 Q2 Q3 Q4 Q1 Q2 Q3 C09DA07 YLPIO 30 928 42 818 60 0…"
